Goal: Task Accomplishment & Management: Manage account settings

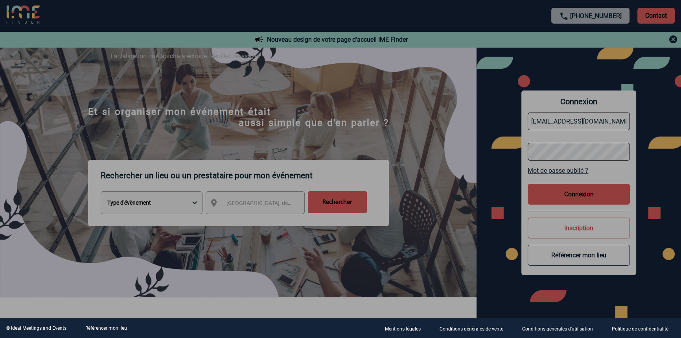
click at [429, 152] on div at bounding box center [340, 169] width 681 height 338
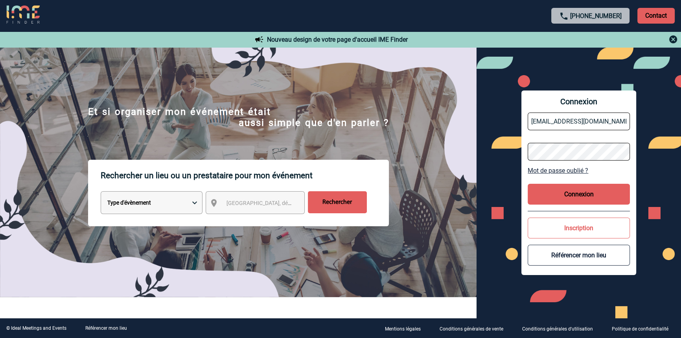
click at [566, 192] on button "Connexion" at bounding box center [579, 194] width 102 height 21
click at [578, 197] on button "Connexion" at bounding box center [579, 194] width 102 height 21
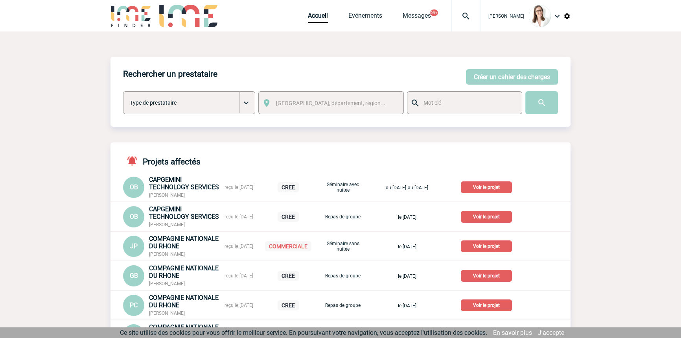
click at [158, 336] on div "Ce site utilise des cookies pour vous offrir le meilleur service. En poursuivan…" at bounding box center [342, 332] width 684 height 11
click at [452, 24] on div at bounding box center [466, 15] width 29 height 31
type input "2000421655"
select select "21156"
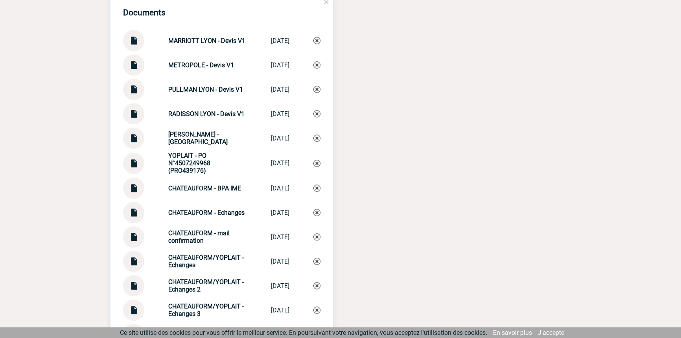
scroll to position [953, 0]
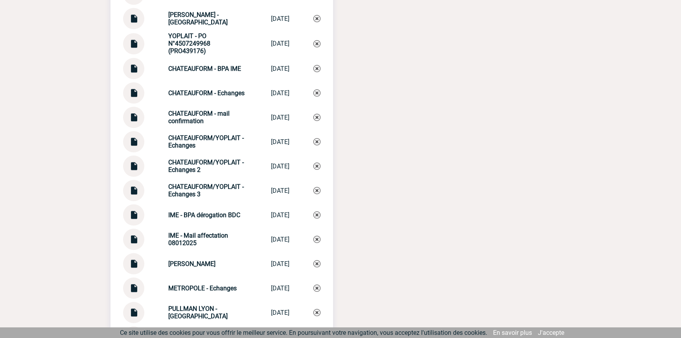
click at [216, 191] on strong "CHATEAUFORM/YOPLAIT - Echanges 3" at bounding box center [206, 190] width 76 height 15
click at [217, 191] on strong "CHATEAUFORM/YOPLAIT - Echanges 3" at bounding box center [206, 190] width 76 height 15
click at [217, 192] on strong "CHATEAUFORM/YOPLAIT - Echanges 3" at bounding box center [206, 190] width 76 height 15
copy div "CHATEAUFORM/YOPLAIT - Echanges 3 CHATEAUFORM/YOP..."
click at [319, 194] on img at bounding box center [316, 190] width 7 height 7
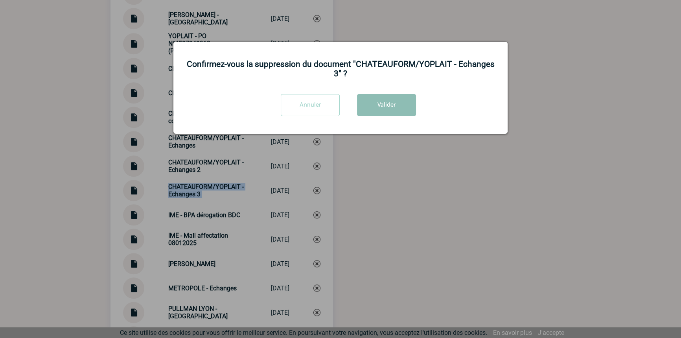
click at [397, 97] on button "Valider" at bounding box center [386, 105] width 59 height 22
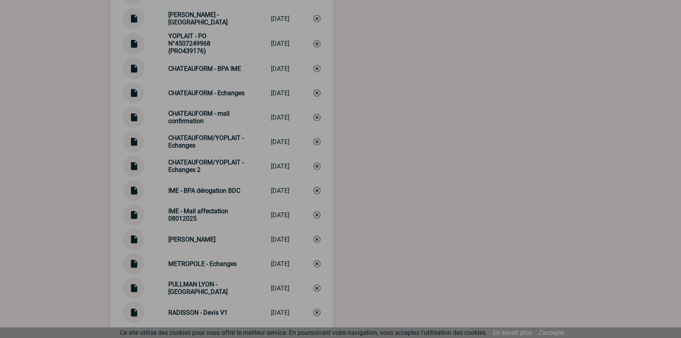
scroll to position [1174, 0]
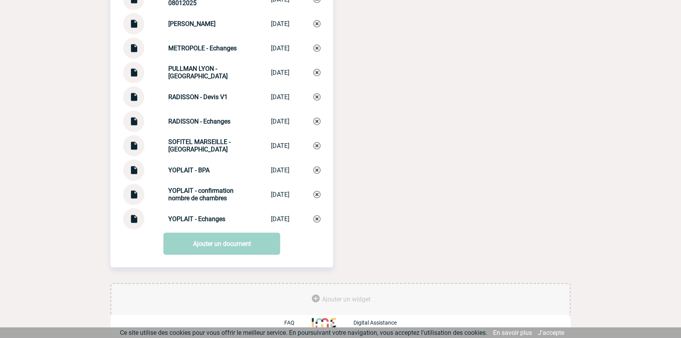
drag, startPoint x: 219, startPoint y: 258, endPoint x: 223, endPoint y: 248, distance: 11.0
click at [225, 245] on link "Ajouter un document" at bounding box center [222, 243] width 117 height 22
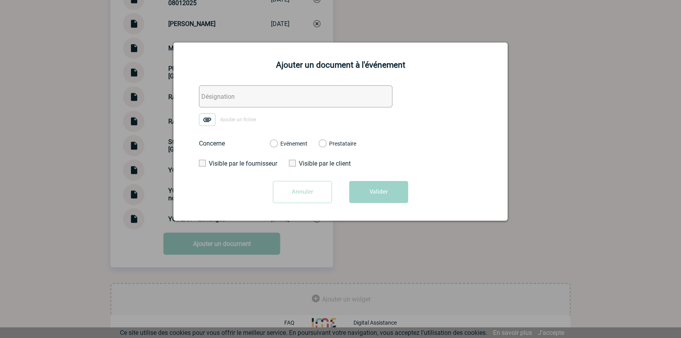
click at [226, 100] on input "text" at bounding box center [296, 96] width 194 height 22
paste input "CHATEAUFORM/YOPLAIT - Echanges 3"
type input "CHATEAUFORM/YOPLAIT - Echanges 3"
click at [212, 118] on img at bounding box center [207, 119] width 17 height 13
click at [0, 0] on input "Ajouter un fichier" at bounding box center [0, 0] width 0 height 0
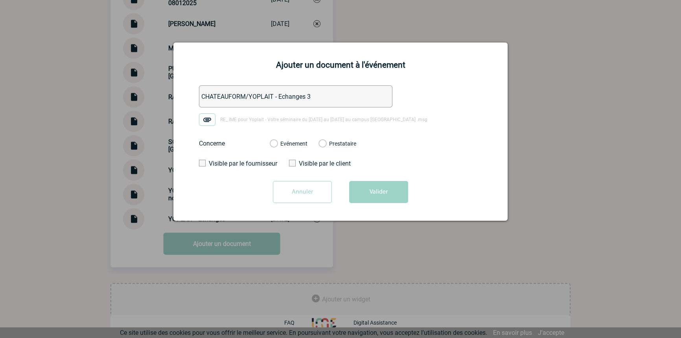
click at [295, 149] on div "Evénement Prestataire" at bounding box center [313, 143] width 99 height 20
click at [277, 147] on label "Evénement" at bounding box center [273, 143] width 7 height 7
click at [0, 0] on input "Evénement" at bounding box center [0, 0] width 0 height 0
drag, startPoint x: 364, startPoint y: 194, endPoint x: 352, endPoint y: 200, distance: 13.4
click at [364, 194] on button "Valider" at bounding box center [378, 192] width 59 height 22
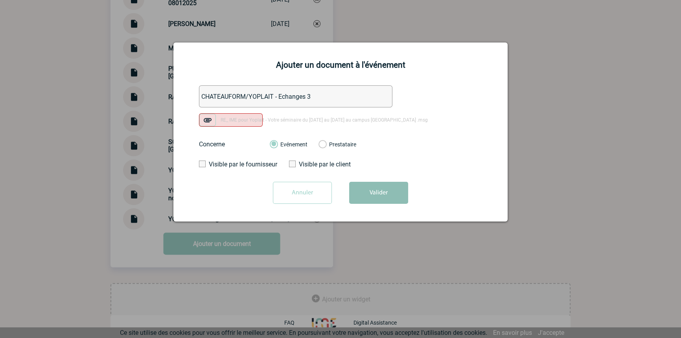
click at [362, 200] on button "Valider" at bounding box center [378, 193] width 59 height 22
click at [324, 192] on input "Annuler" at bounding box center [302, 193] width 59 height 22
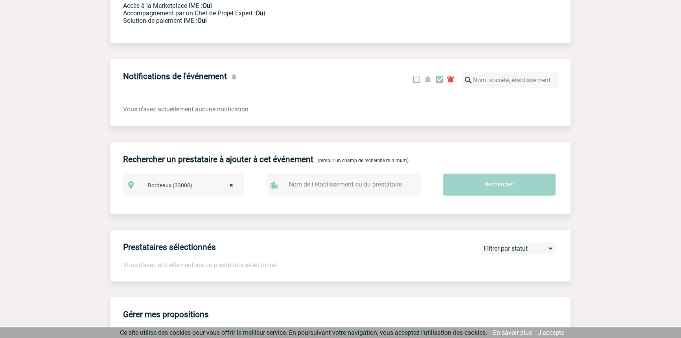
scroll to position [0, 0]
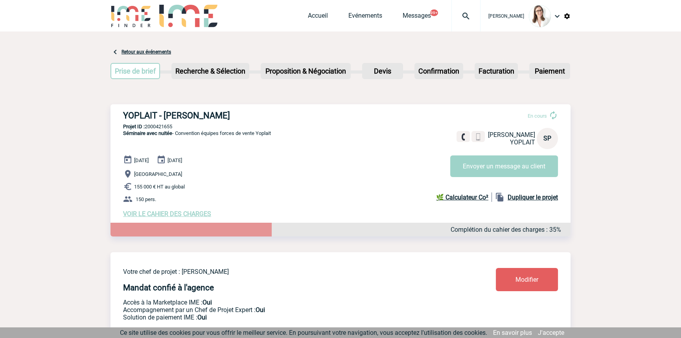
click at [455, 23] on div at bounding box center [466, 15] width 29 height 31
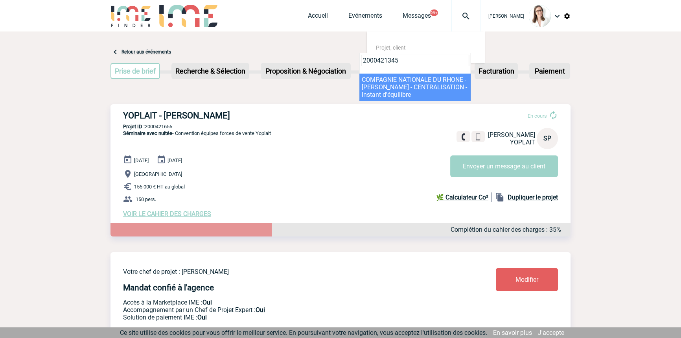
type input "2000421345"
select select "20846"
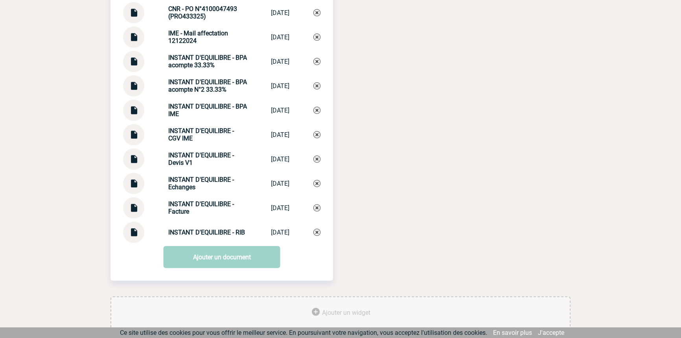
scroll to position [964, 0]
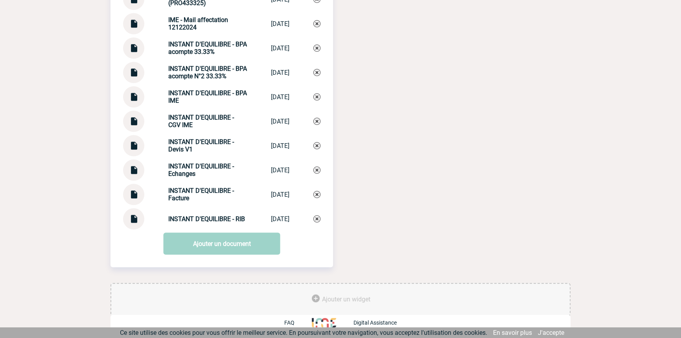
click at [198, 166] on strong "INSTANT D'EQUILIBRE - Echanges" at bounding box center [201, 169] width 66 height 15
drag, startPoint x: 198, startPoint y: 166, endPoint x: 203, endPoint y: 186, distance: 21.5
click at [197, 166] on strong "INSTANT D'EQUILIBRE - Echanges" at bounding box center [201, 169] width 66 height 15
copy div "INSTANT D'EQUILIBRE - Echanges INSTANT D'EQUIL..."
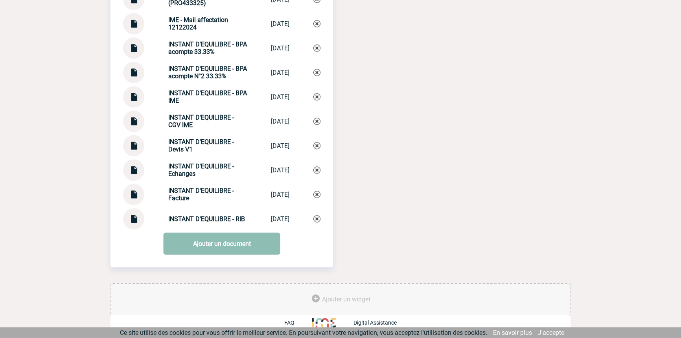
click at [212, 242] on link "Ajouter un document" at bounding box center [222, 243] width 117 height 22
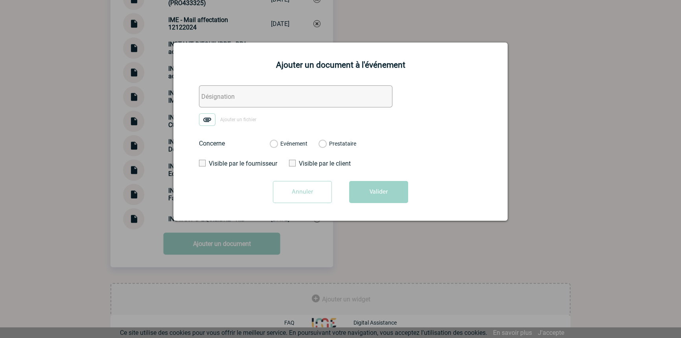
click at [207, 98] on input "text" at bounding box center [296, 96] width 194 height 22
paste input "INSTANT D'EQUILIBRE - Echanges"
type input "INSTANT D'EQUILIBRE - Echanges"
click at [210, 114] on img at bounding box center [207, 119] width 17 height 13
click at [0, 0] on input "Ajouter un fichier" at bounding box center [0, 0] width 0 height 0
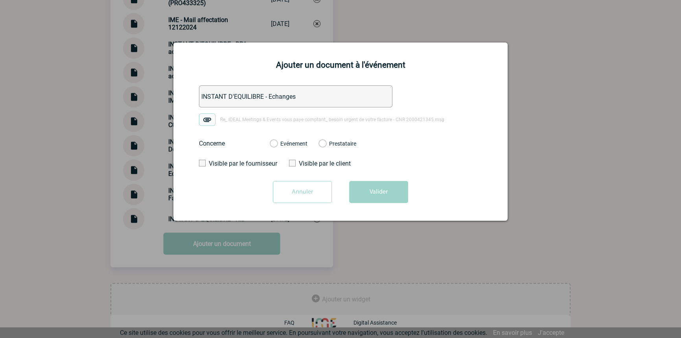
click at [277, 146] on label "Evénement" at bounding box center [273, 143] width 7 height 7
click at [0, 0] on input "Evénement" at bounding box center [0, 0] width 0 height 0
click at [349, 185] on button "Valider" at bounding box center [378, 192] width 59 height 22
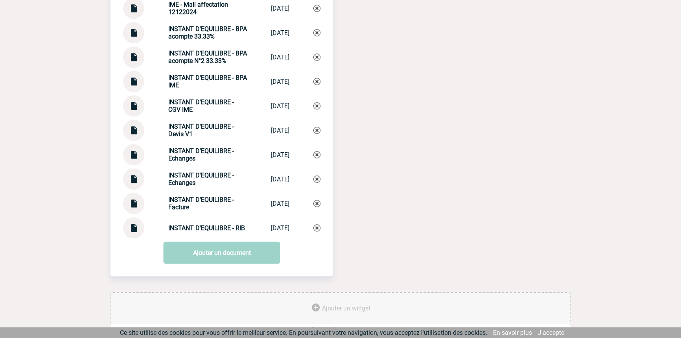
click at [319, 158] on img at bounding box center [316, 154] width 7 height 7
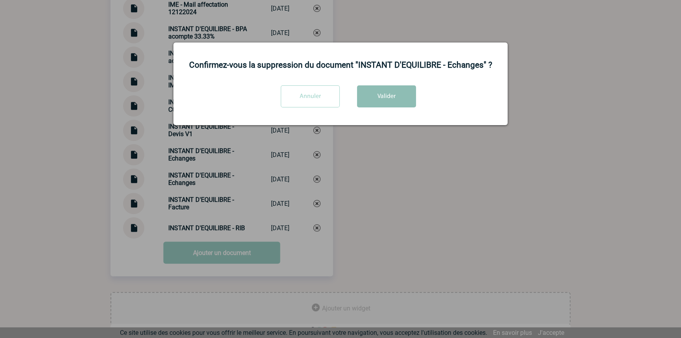
click at [392, 104] on button "Valider" at bounding box center [386, 96] width 59 height 22
